Goal: Task Accomplishment & Management: Use online tool/utility

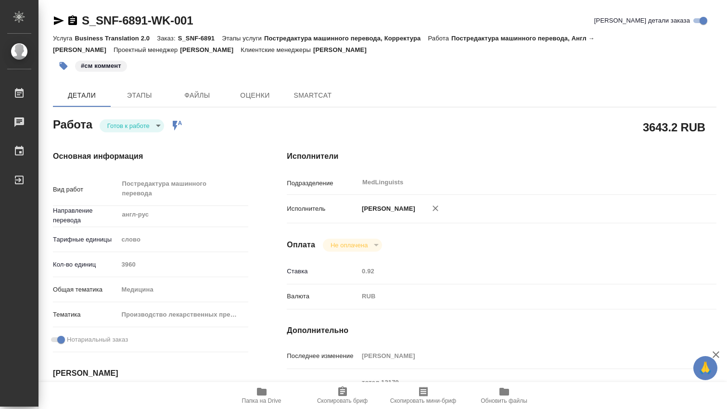
type textarea "x"
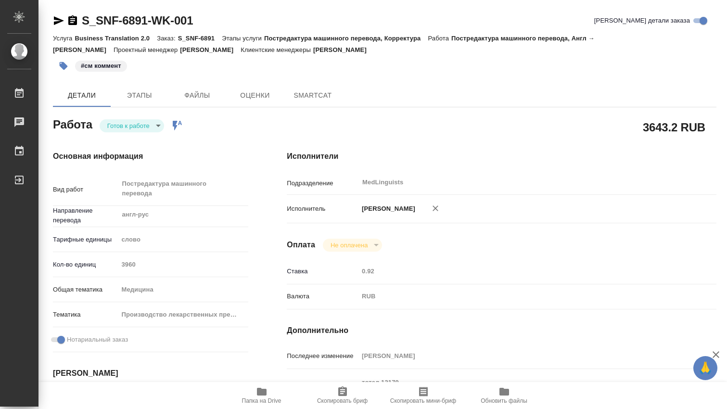
type textarea "x"
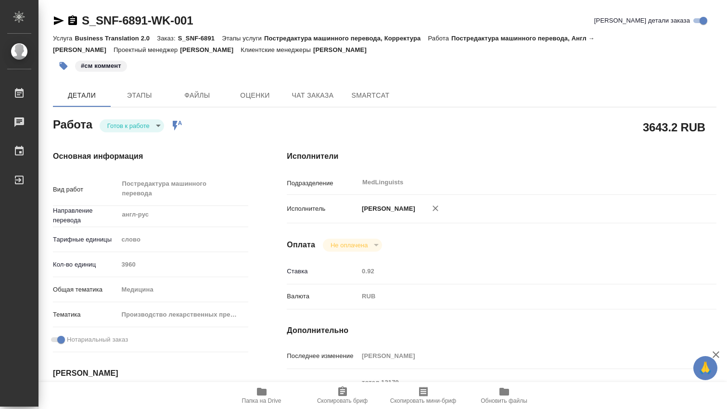
type textarea "x"
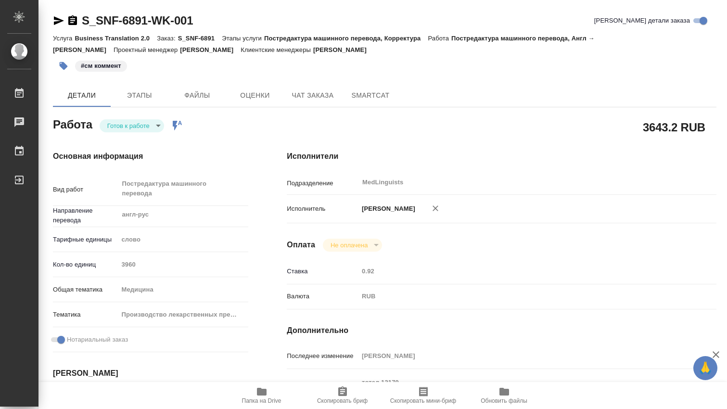
click at [157, 127] on body "🙏 .cls-1 fill:#fff; AWATERA [PERSON_NAME] Чаты График Выйти S_SNF-6891-WK-001 К…" at bounding box center [363, 204] width 727 height 409
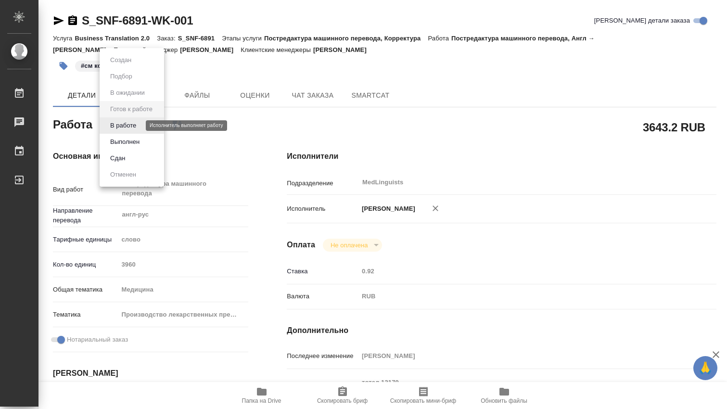
type textarea "x"
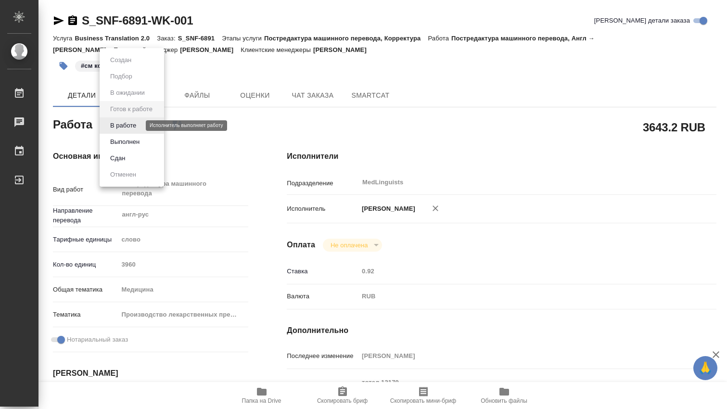
click at [131, 124] on button "В работе" at bounding box center [123, 125] width 32 height 11
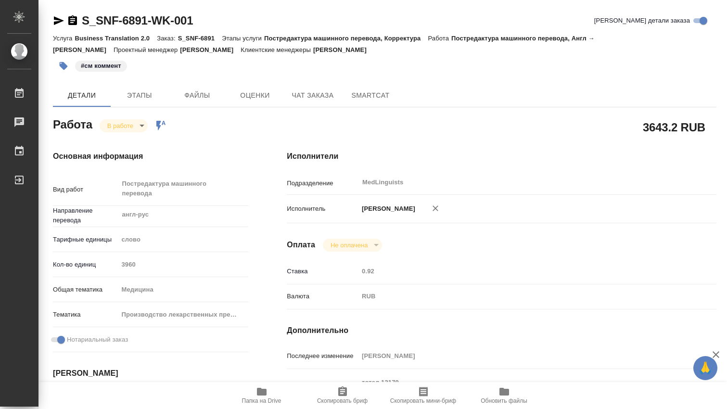
type textarea "x"
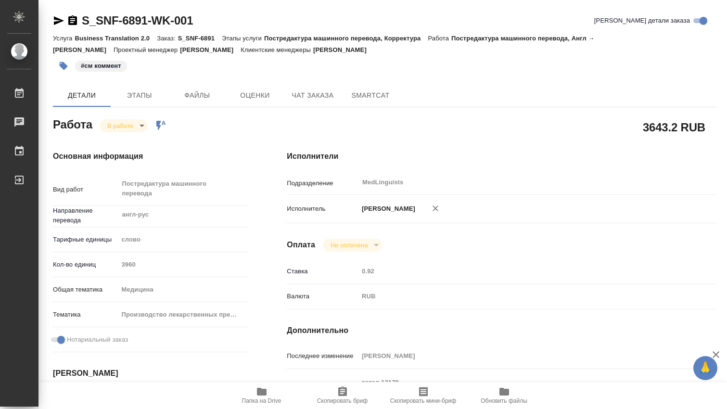
type textarea "x"
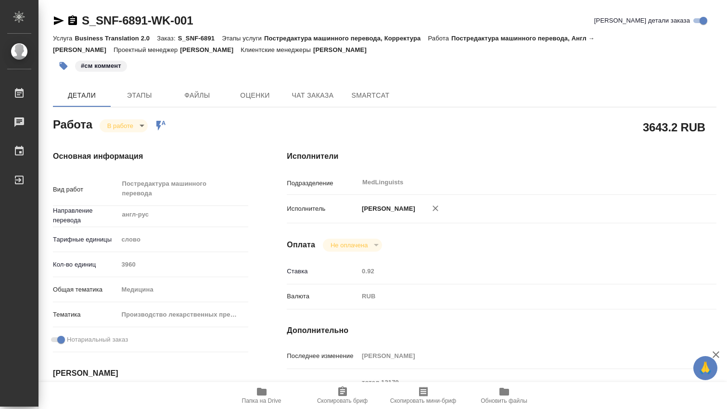
type textarea "x"
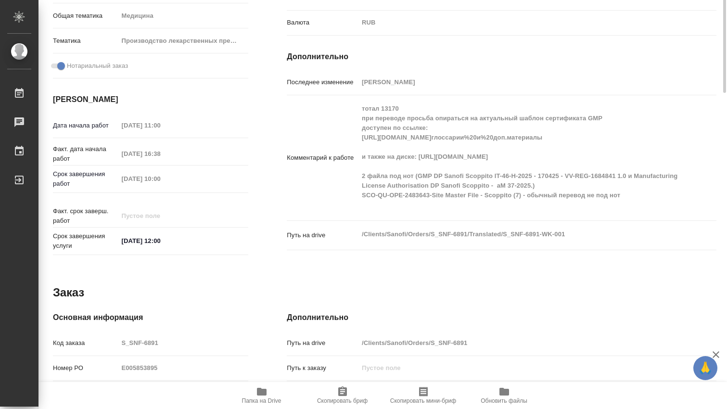
scroll to position [114, 0]
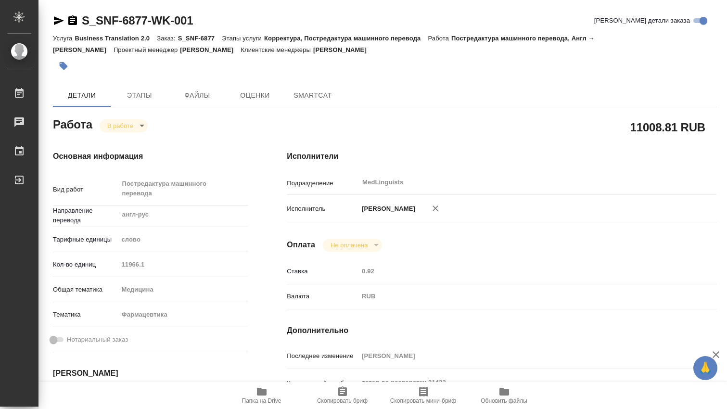
type textarea "x"
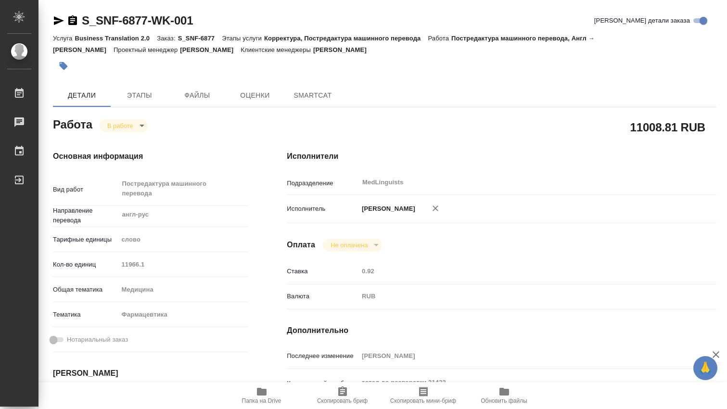
type textarea "x"
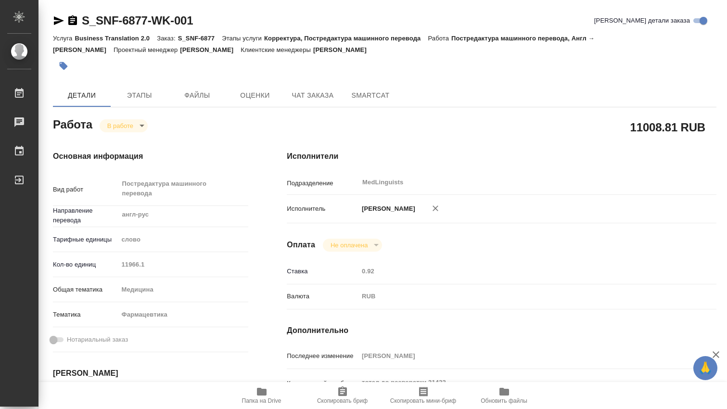
type textarea "x"
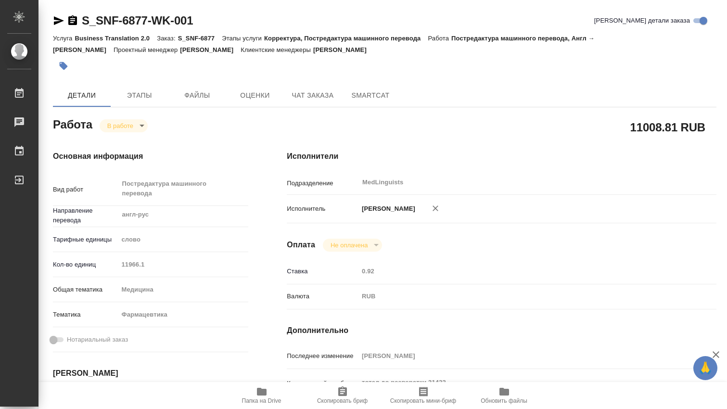
type textarea "x"
